Goal: Information Seeking & Learning: Learn about a topic

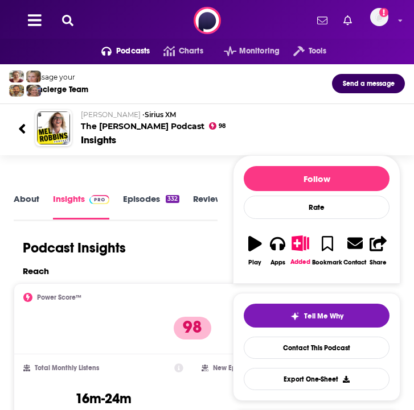
click at [406, 101] on div "Message your Concierge Team Send a message" at bounding box center [207, 84] width 414 height 40
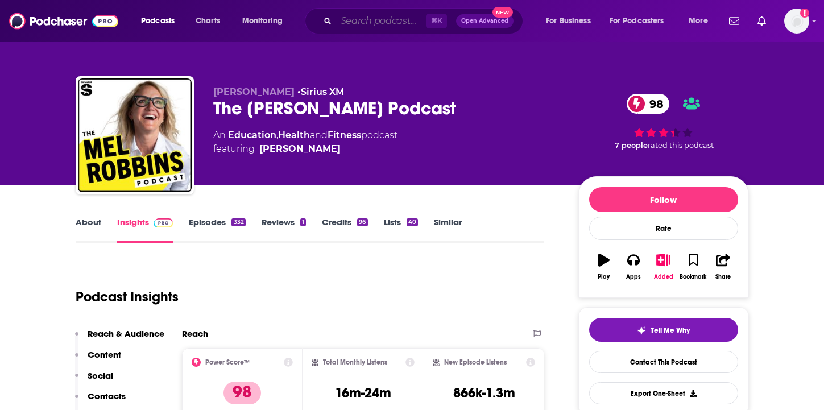
click at [357, 22] on input "Search podcasts, credits, & more..." at bounding box center [381, 21] width 90 height 18
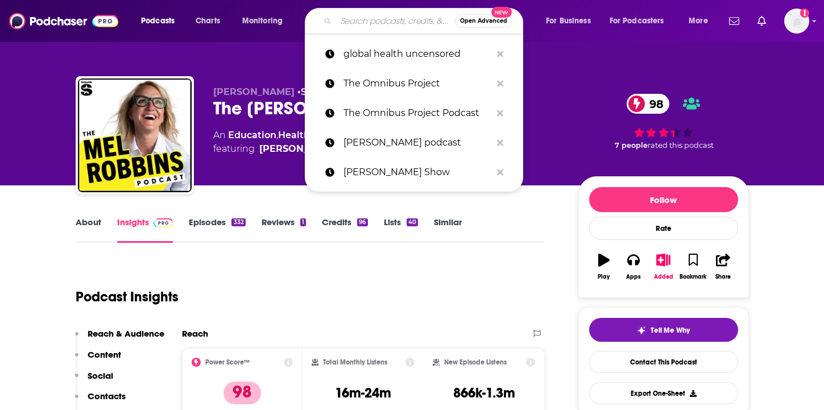
click at [357, 22] on input "Search podcasts, credits, & more..." at bounding box center [395, 21] width 119 height 18
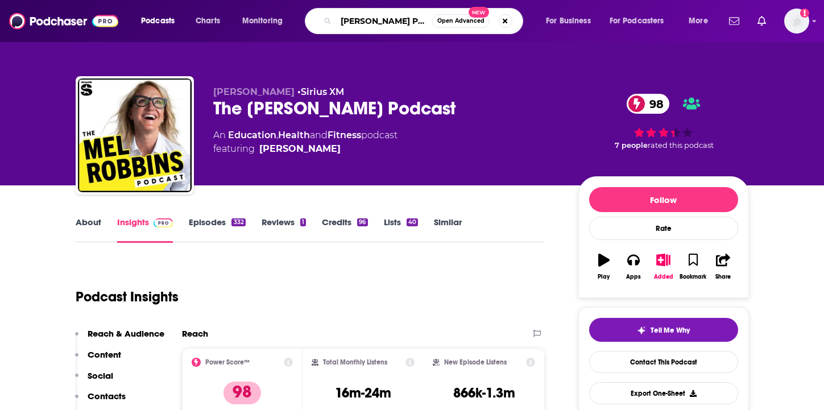
type input "[PERSON_NAME] Podcast"
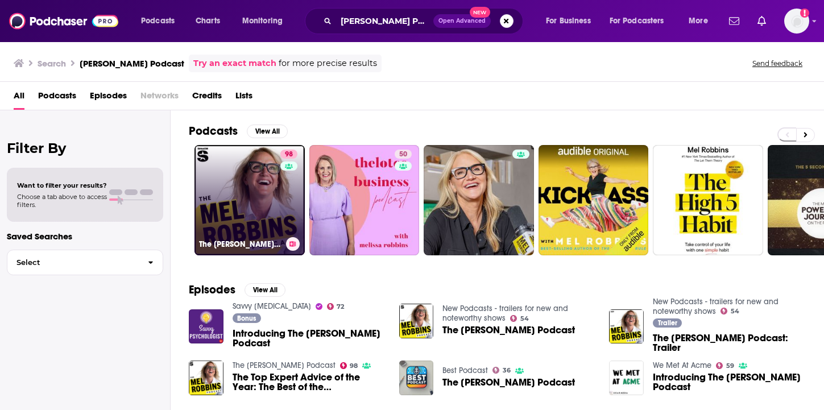
click at [265, 204] on link "98 The [PERSON_NAME] Podcast" at bounding box center [250, 200] width 110 height 110
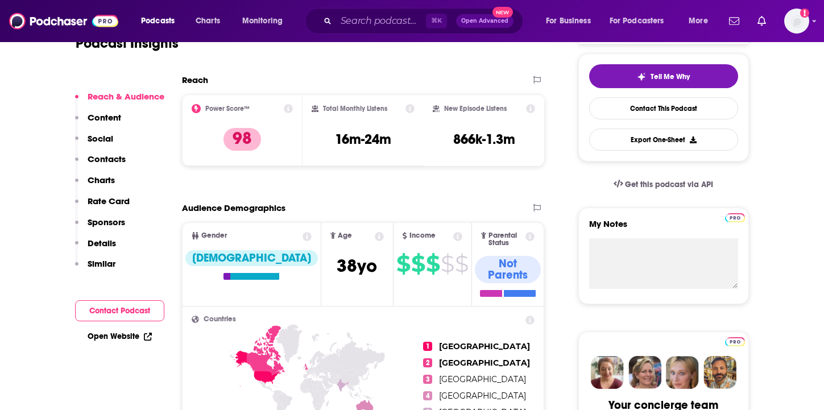
scroll to position [249, 0]
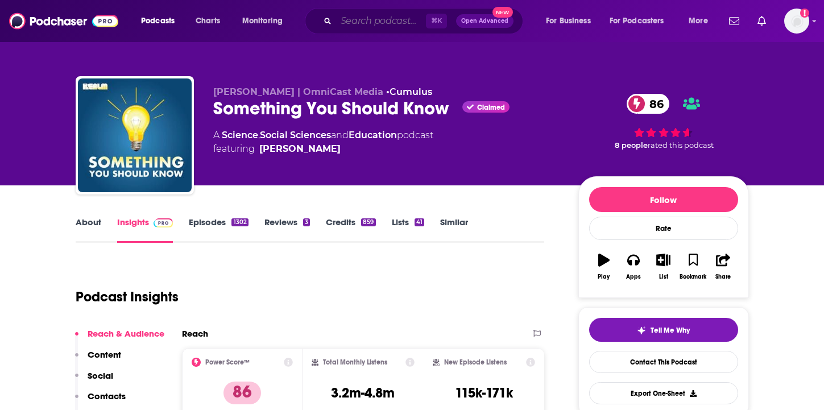
click at [366, 28] on input "Search podcasts, credits, & more..." at bounding box center [381, 21] width 90 height 18
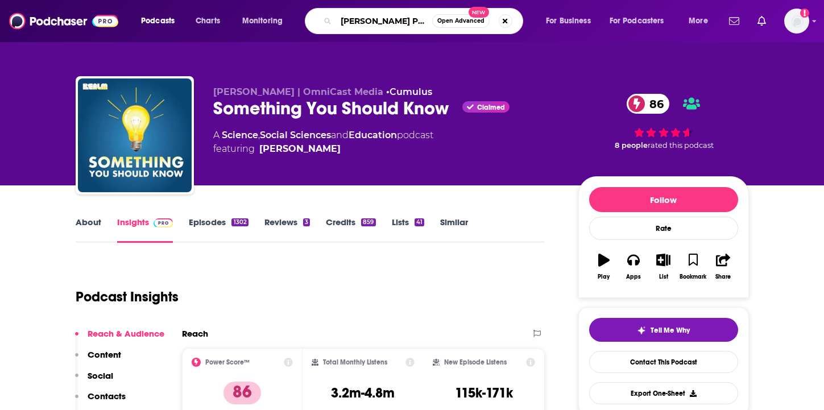
type input "[PERSON_NAME] Podcast"
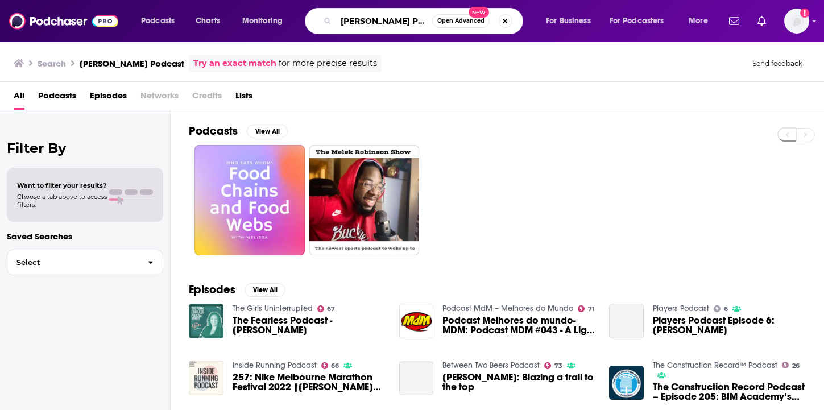
click at [371, 22] on input "[PERSON_NAME] Podcast" at bounding box center [384, 21] width 96 height 18
type input "[PERSON_NAME] Podcast"
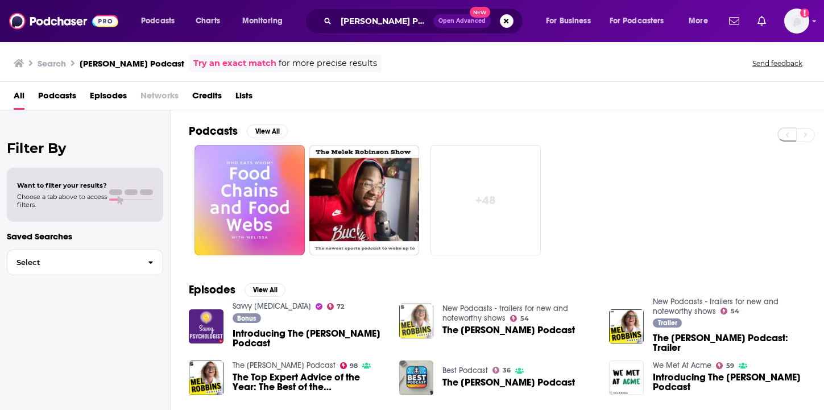
click at [413, 328] on img "The Mel Robbins Podcast" at bounding box center [416, 321] width 35 height 35
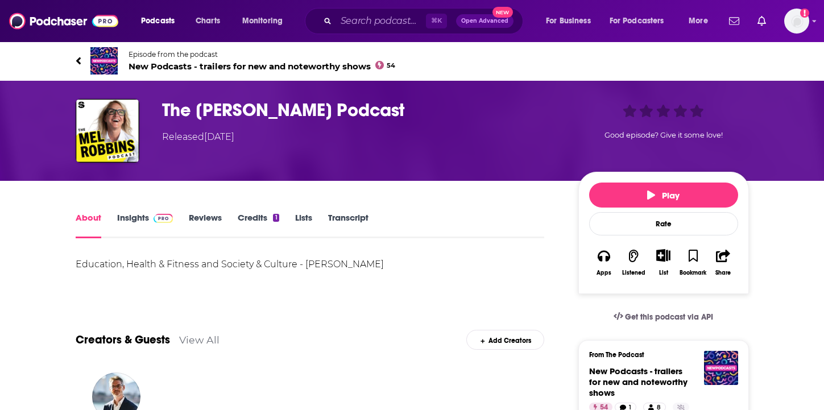
click at [123, 218] on link "Insights" at bounding box center [145, 225] width 56 height 26
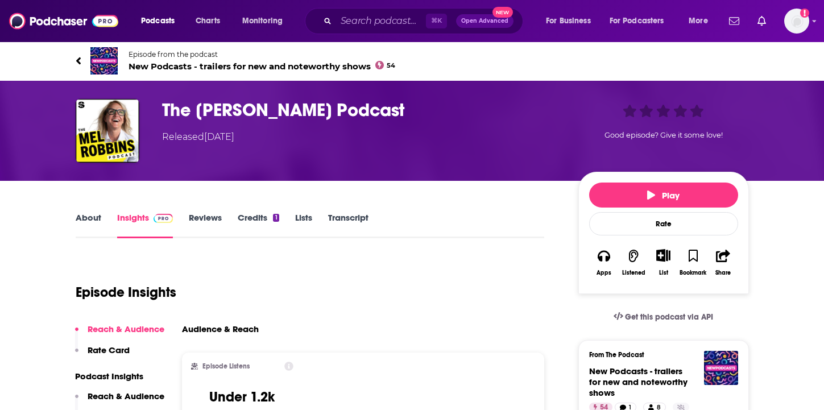
click at [85, 67] on link "Episode from the podcast New Podcasts - trailers for new and noteworthy shows 54" at bounding box center [413, 60] width 674 height 27
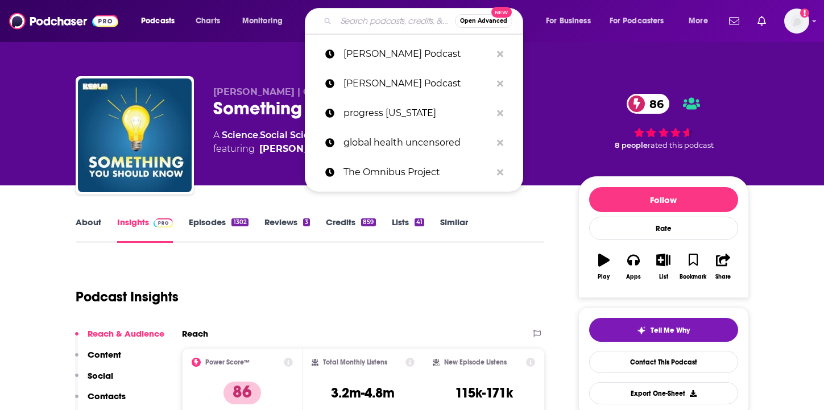
click at [362, 23] on input "Search podcasts, credits, & more..." at bounding box center [395, 21] width 119 height 18
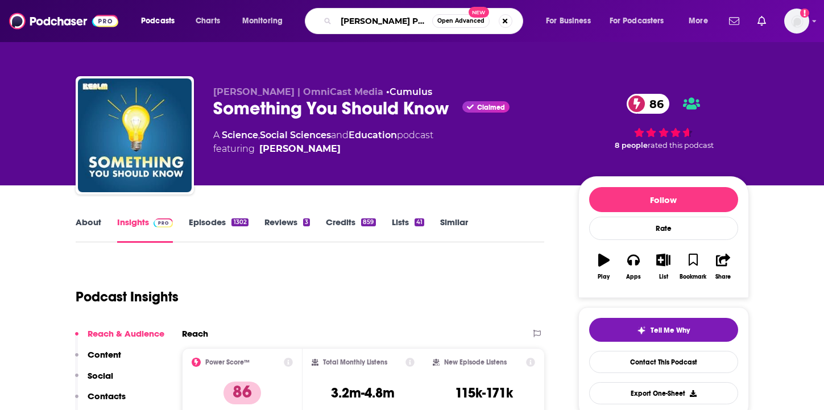
type input "[PERSON_NAME] Podcast"
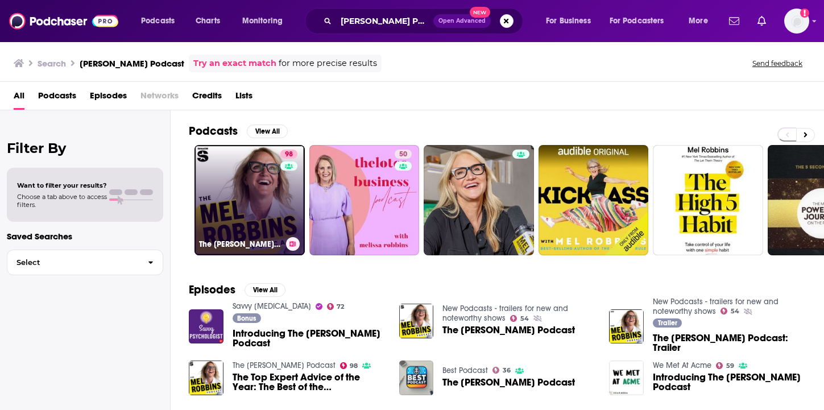
click at [257, 212] on link "98 The [PERSON_NAME] Podcast" at bounding box center [250, 200] width 110 height 110
